Goal: Task Accomplishment & Management: Complete application form

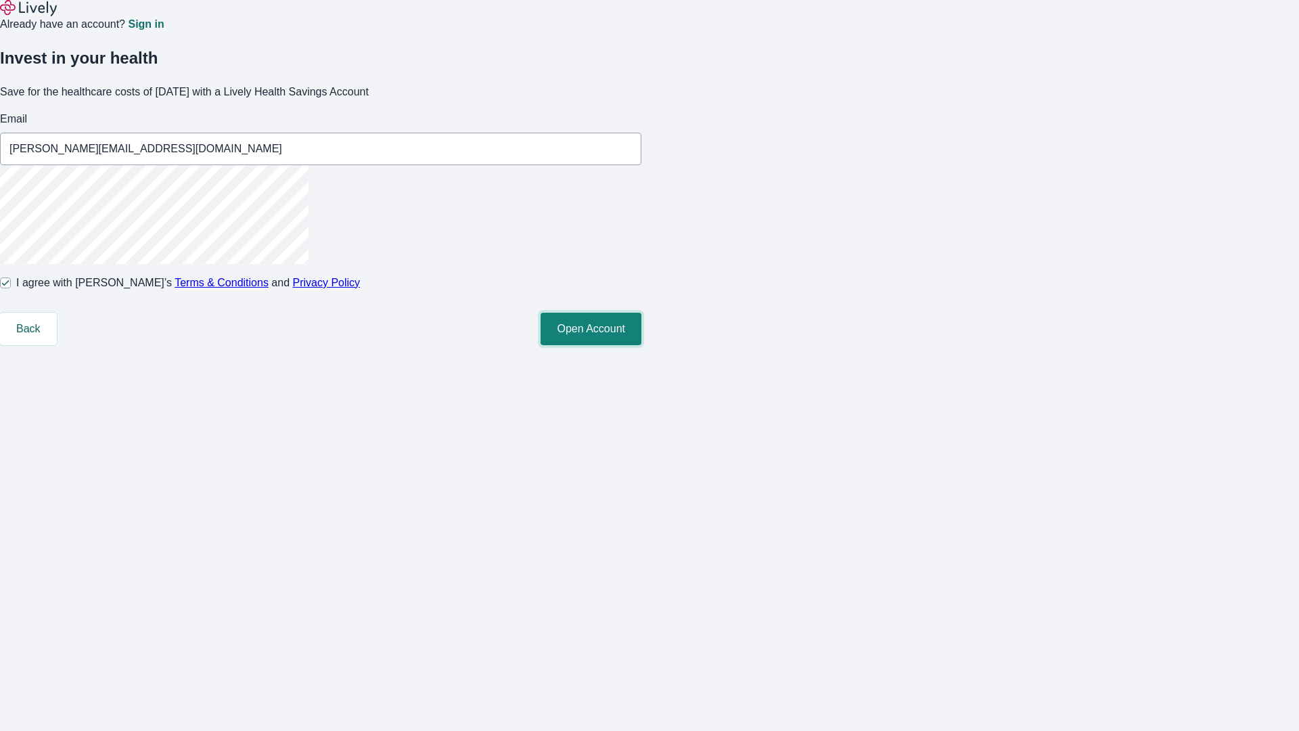
click at [642, 345] on button "Open Account" at bounding box center [591, 329] width 101 height 32
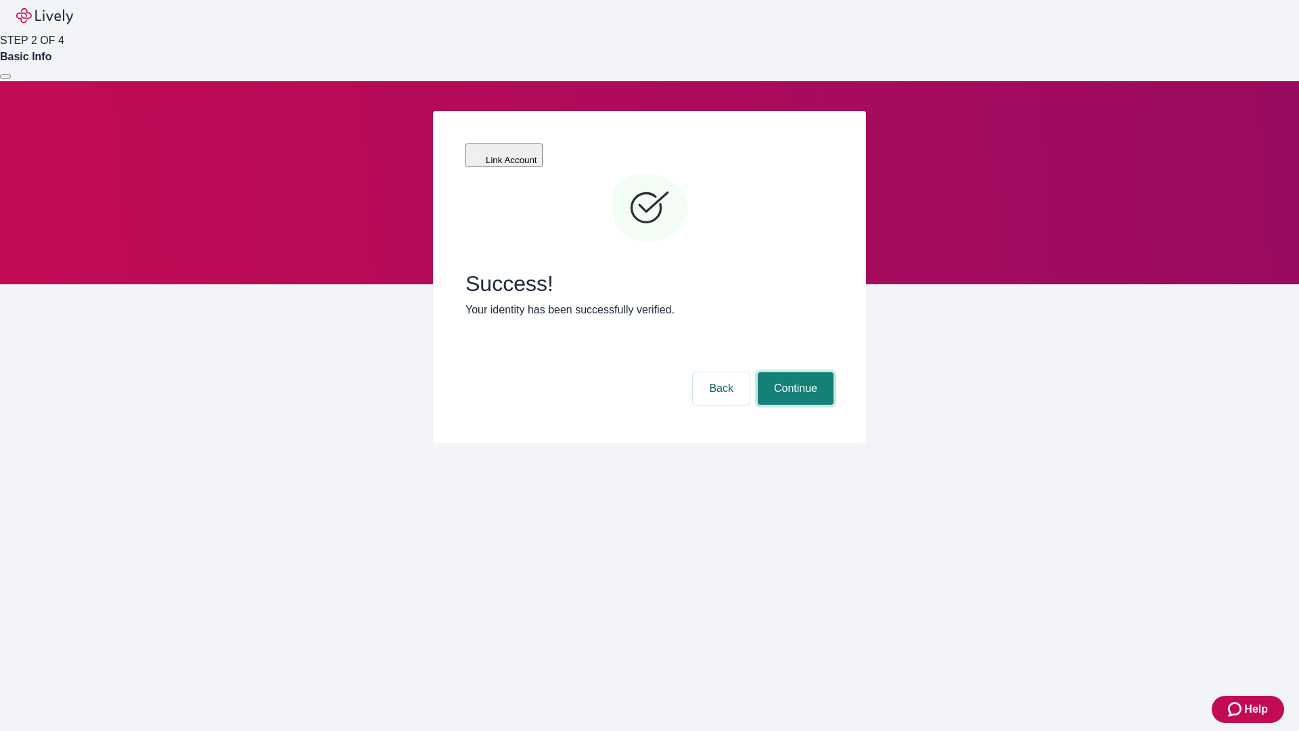
click at [794, 372] on button "Continue" at bounding box center [796, 388] width 76 height 32
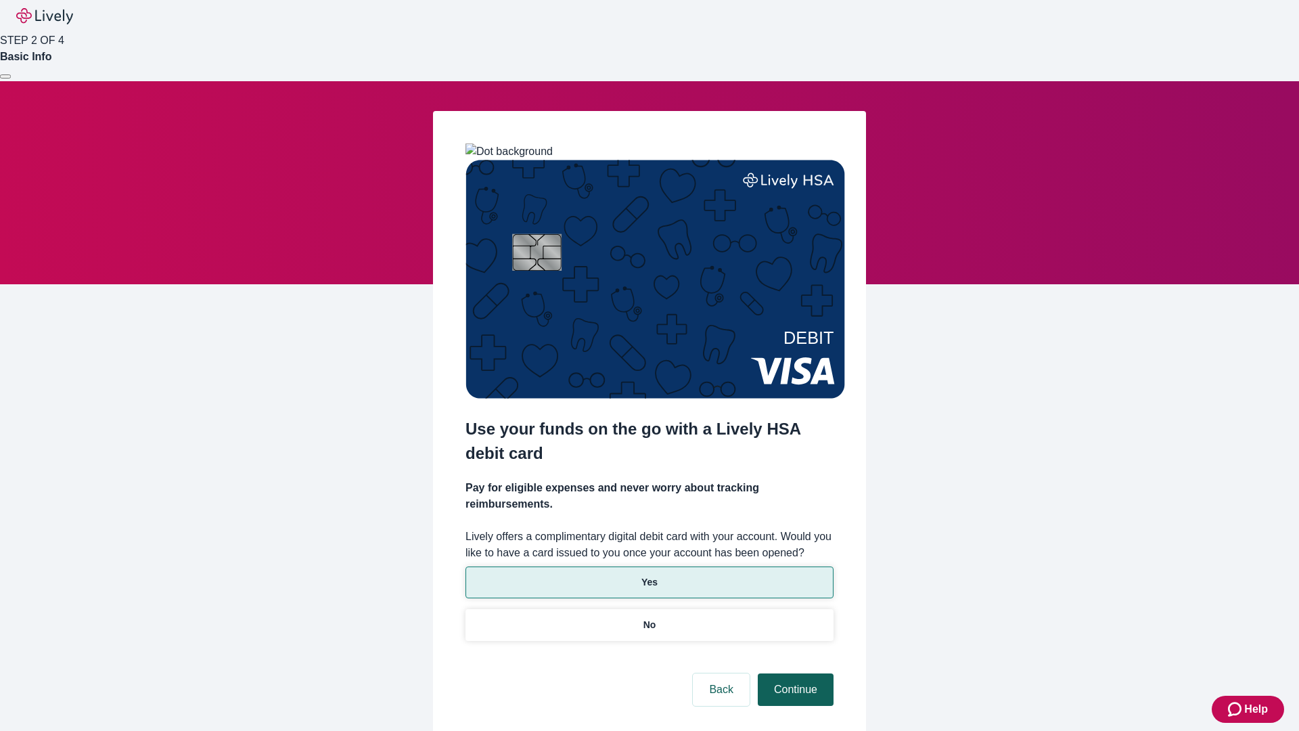
click at [649, 575] on p "Yes" at bounding box center [650, 582] width 16 height 14
click at [794, 673] on button "Continue" at bounding box center [796, 689] width 76 height 32
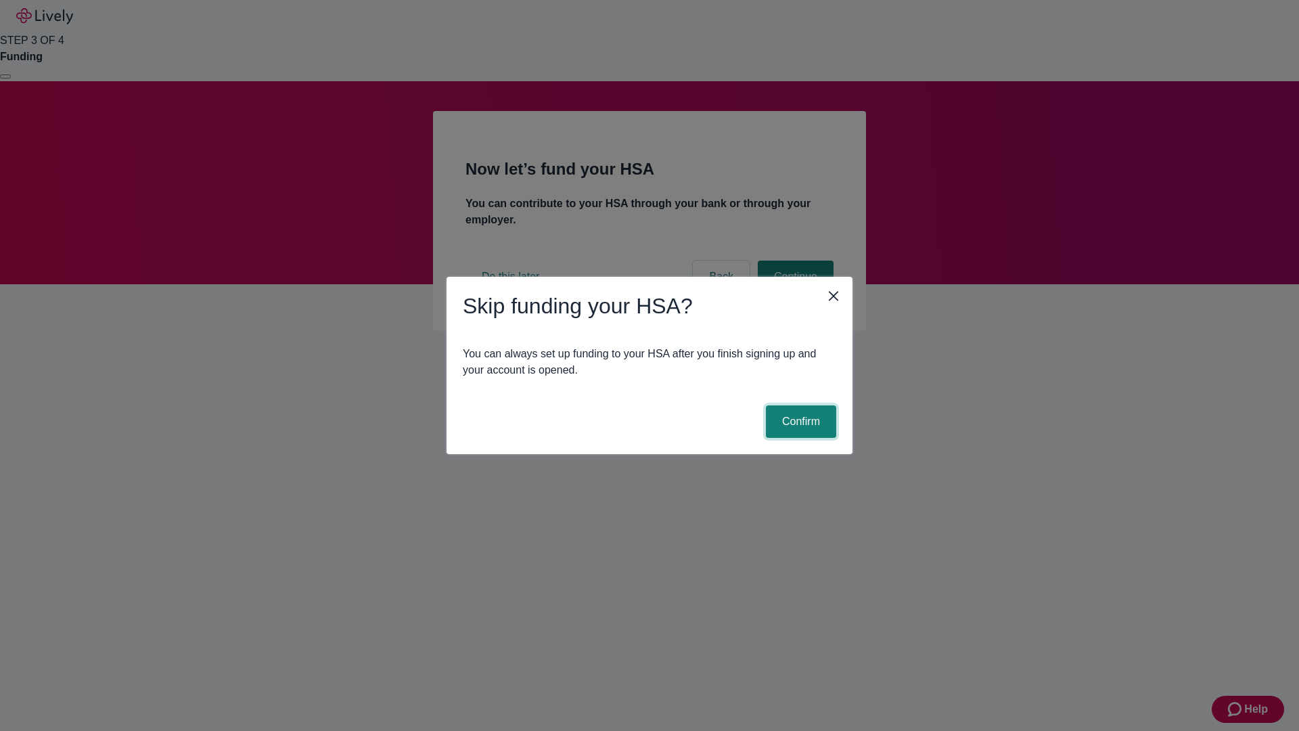
click at [799, 422] on button "Confirm" at bounding box center [801, 421] width 70 height 32
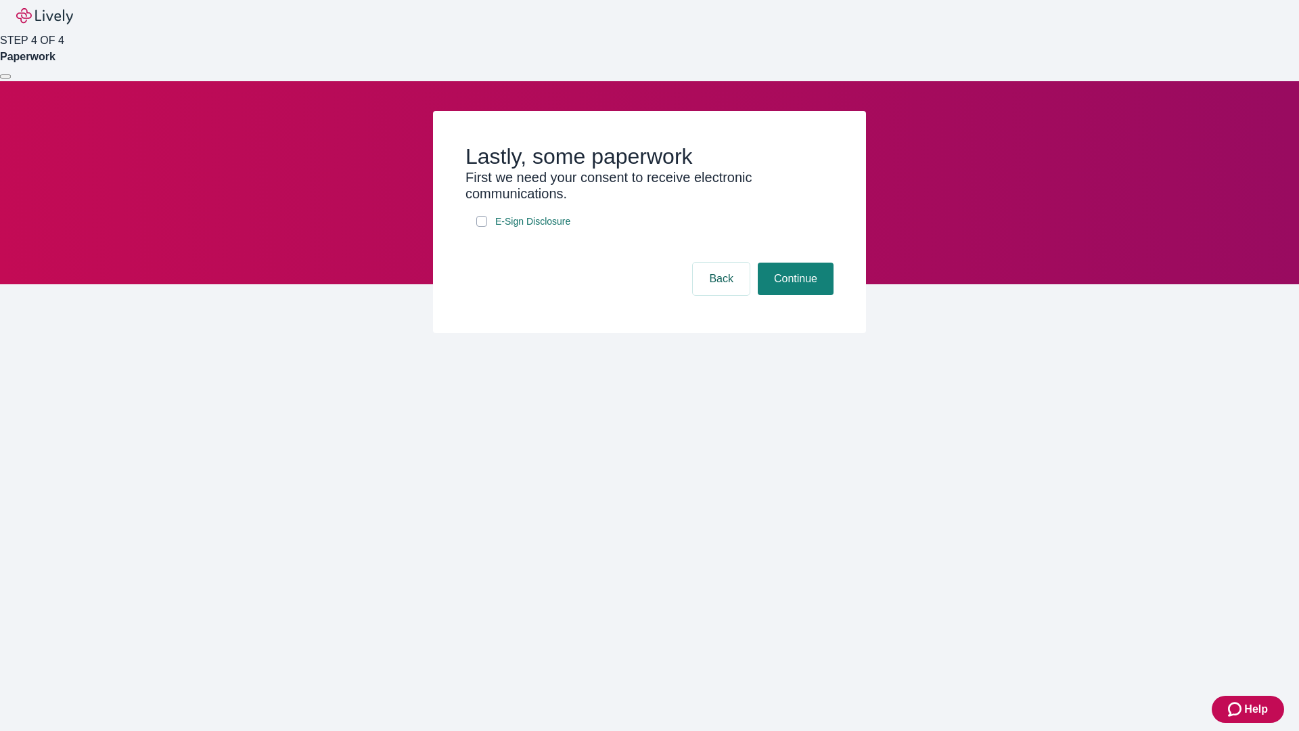
click at [482, 227] on input "E-Sign Disclosure" at bounding box center [481, 221] width 11 height 11
checkbox input "true"
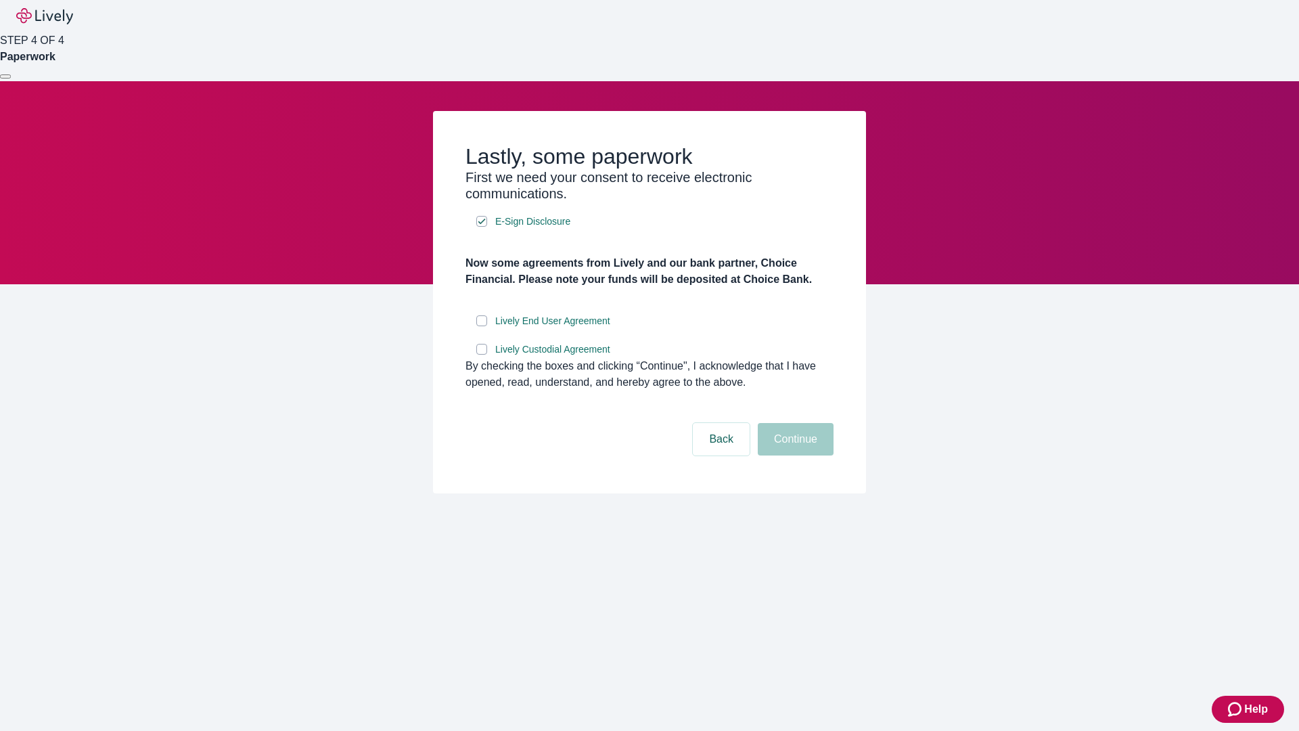
click at [482, 326] on input "Lively End User Agreement" at bounding box center [481, 320] width 11 height 11
checkbox input "true"
click at [482, 355] on input "Lively Custodial Agreement" at bounding box center [481, 349] width 11 height 11
checkbox input "true"
click at [794, 455] on button "Continue" at bounding box center [796, 439] width 76 height 32
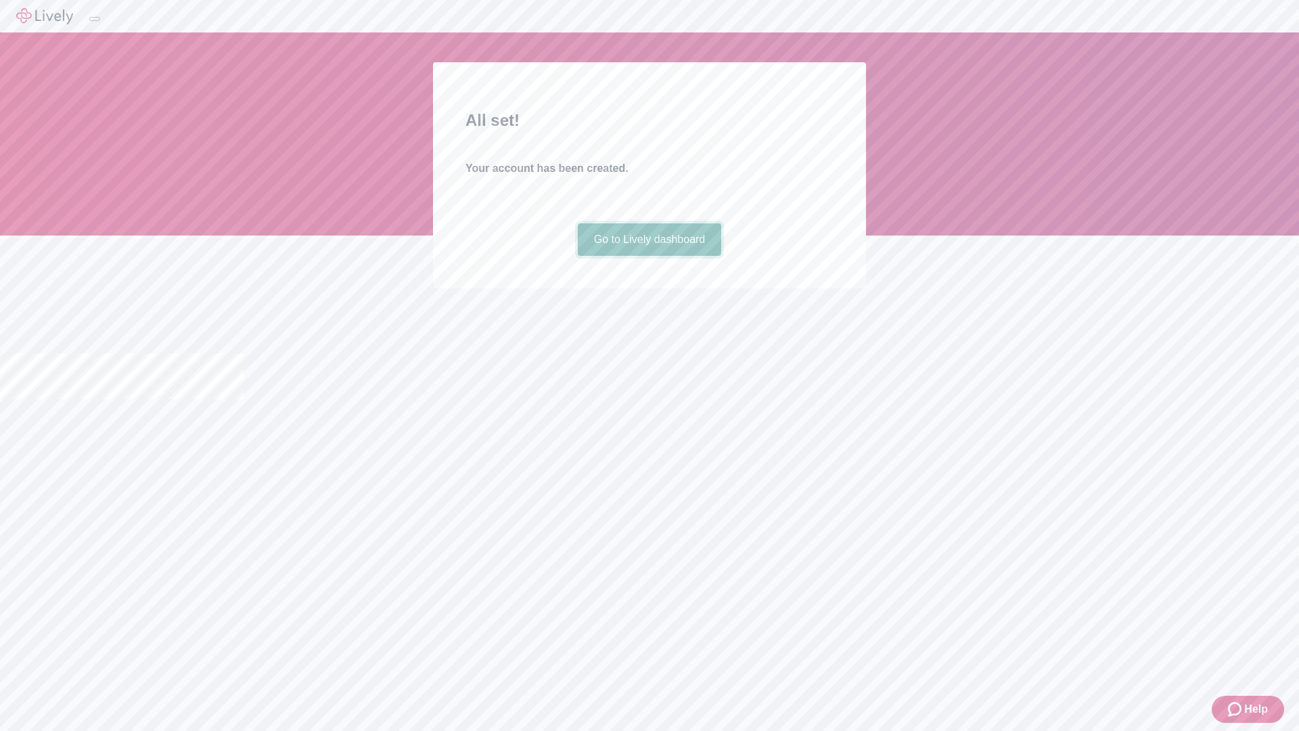
click at [649, 256] on link "Go to Lively dashboard" at bounding box center [650, 239] width 144 height 32
